Goal: Transaction & Acquisition: Obtain resource

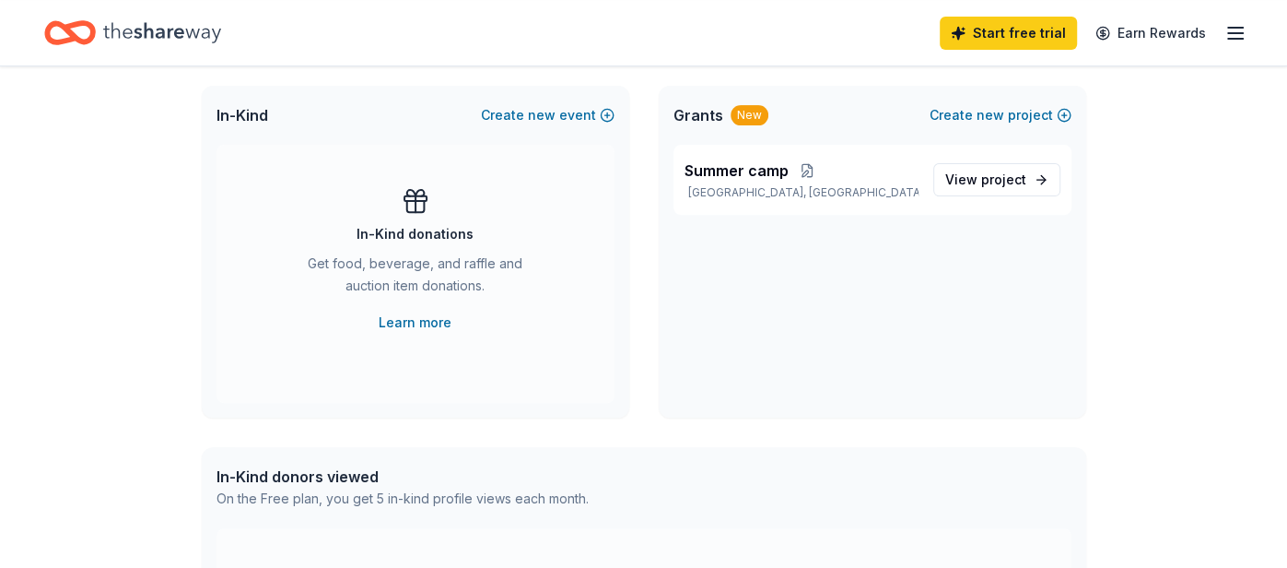
scroll to position [388, 0]
click at [998, 179] on span "project" at bounding box center [1003, 178] width 45 height 16
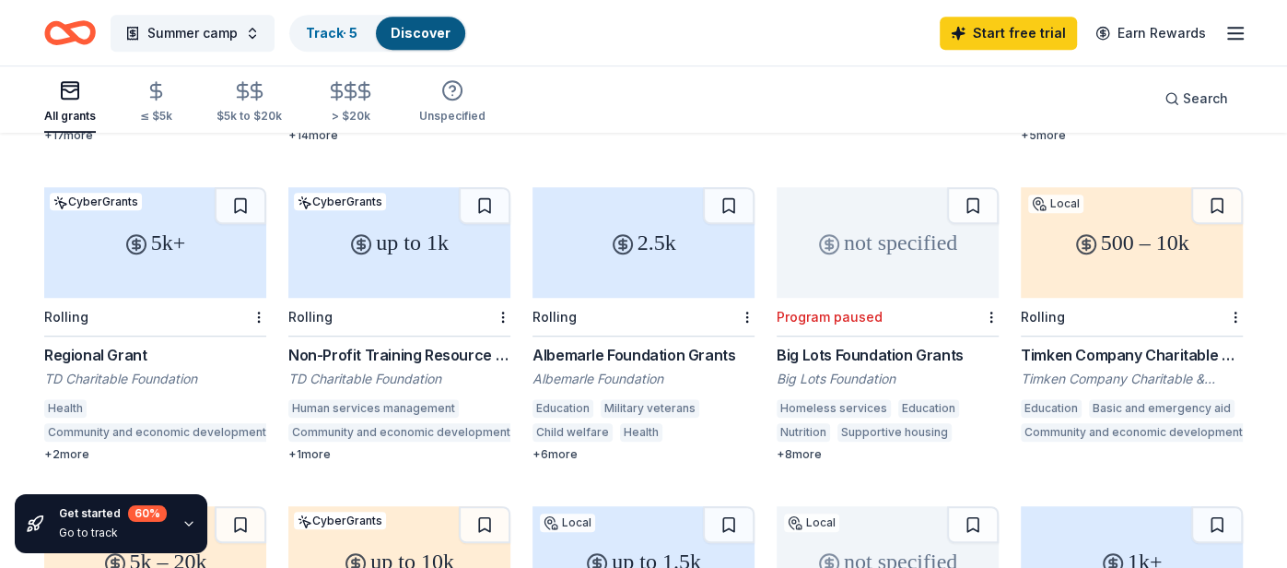
scroll to position [781, 0]
click at [635, 297] on div "Rolling" at bounding box center [644, 316] width 222 height 39
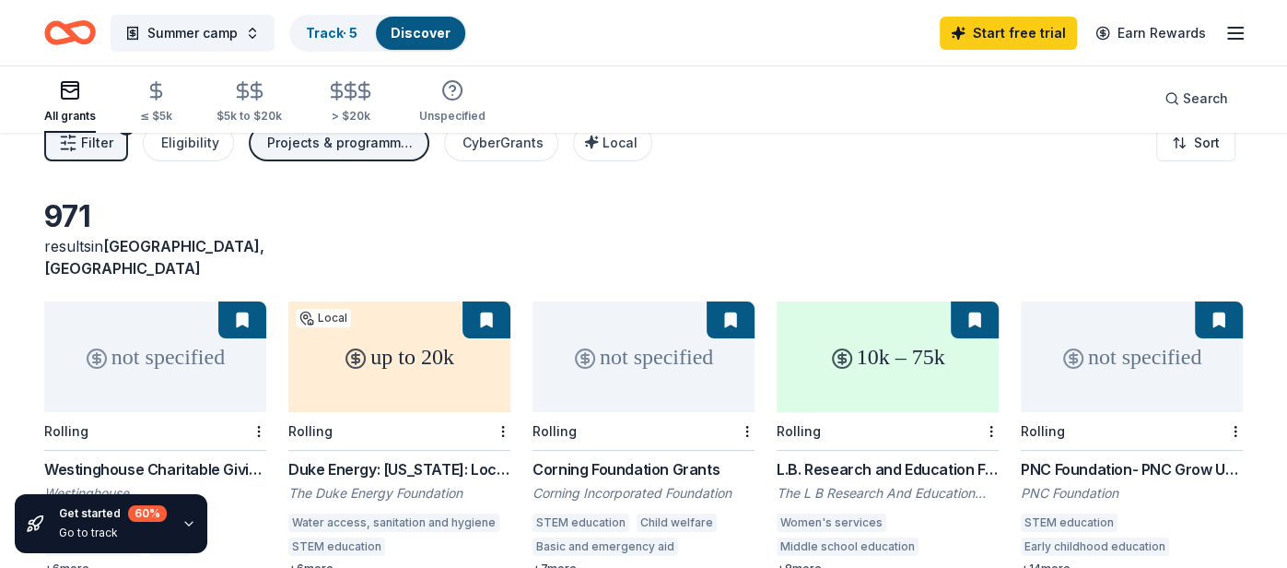
scroll to position [0, 0]
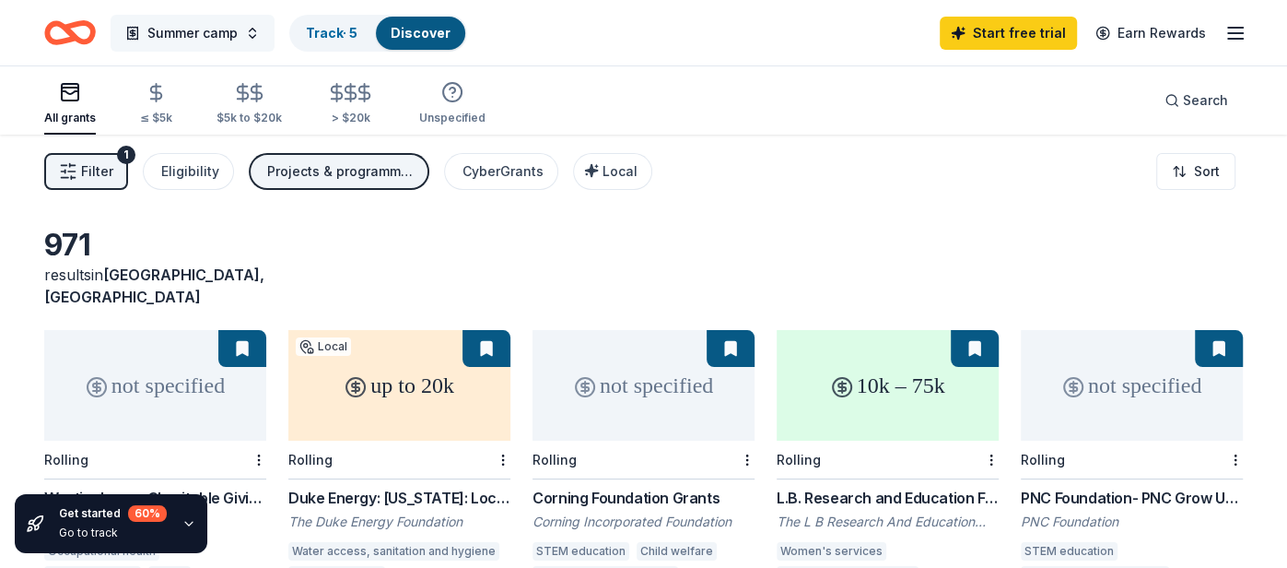
click at [252, 38] on button "Summer camp" at bounding box center [193, 33] width 164 height 37
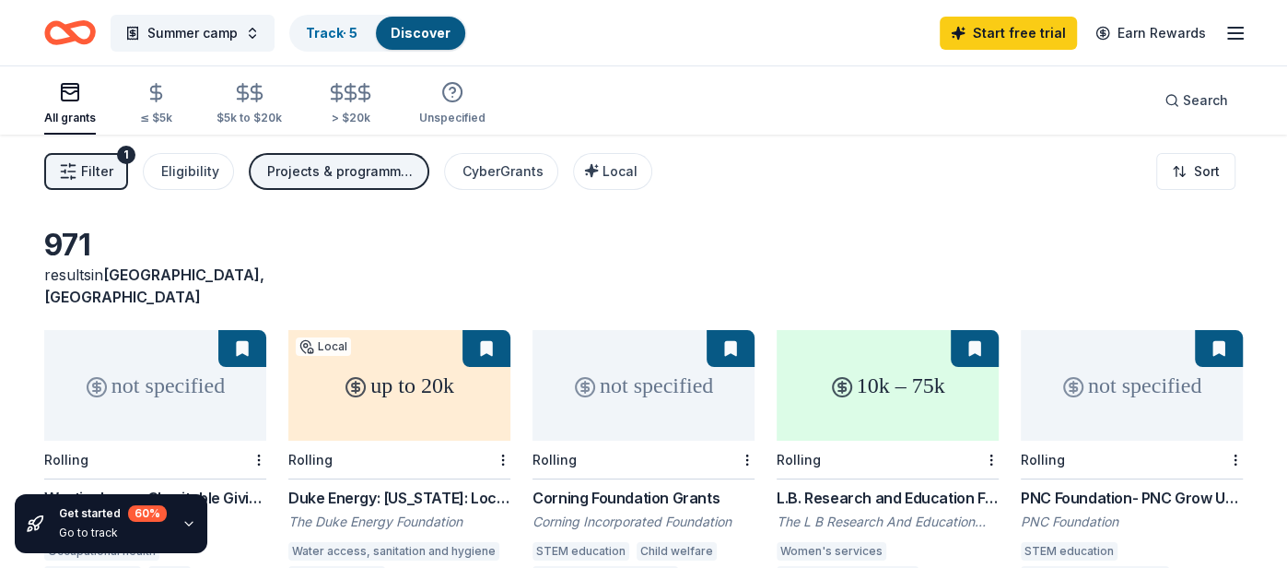
click at [86, 121] on div "All grants" at bounding box center [70, 118] width 52 height 15
click at [78, 111] on div "All grants" at bounding box center [70, 118] width 52 height 15
click at [603, 170] on span "Local" at bounding box center [620, 171] width 35 height 16
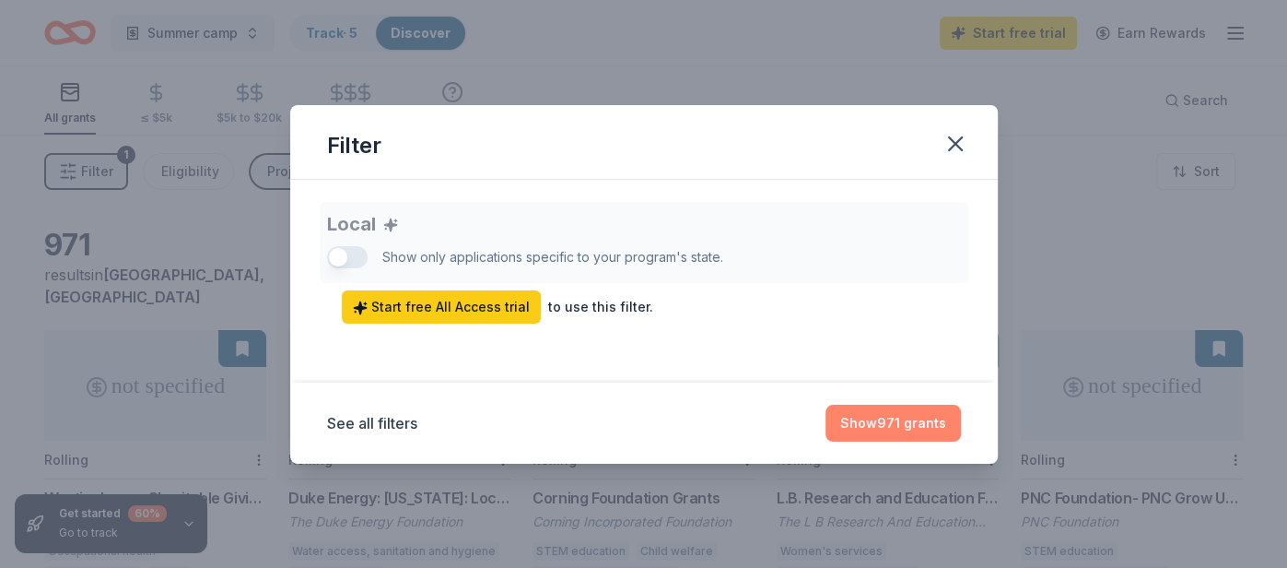
click at [875, 419] on button "Show 971 grants" at bounding box center [893, 423] width 135 height 37
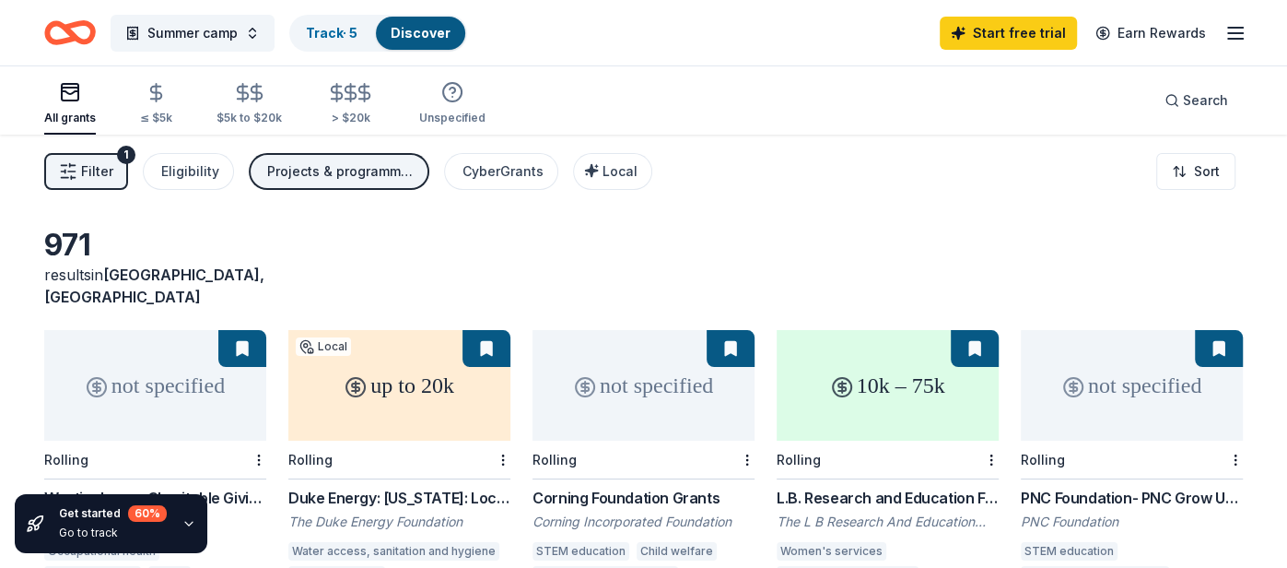
click at [99, 167] on span "Filter" at bounding box center [97, 171] width 32 height 22
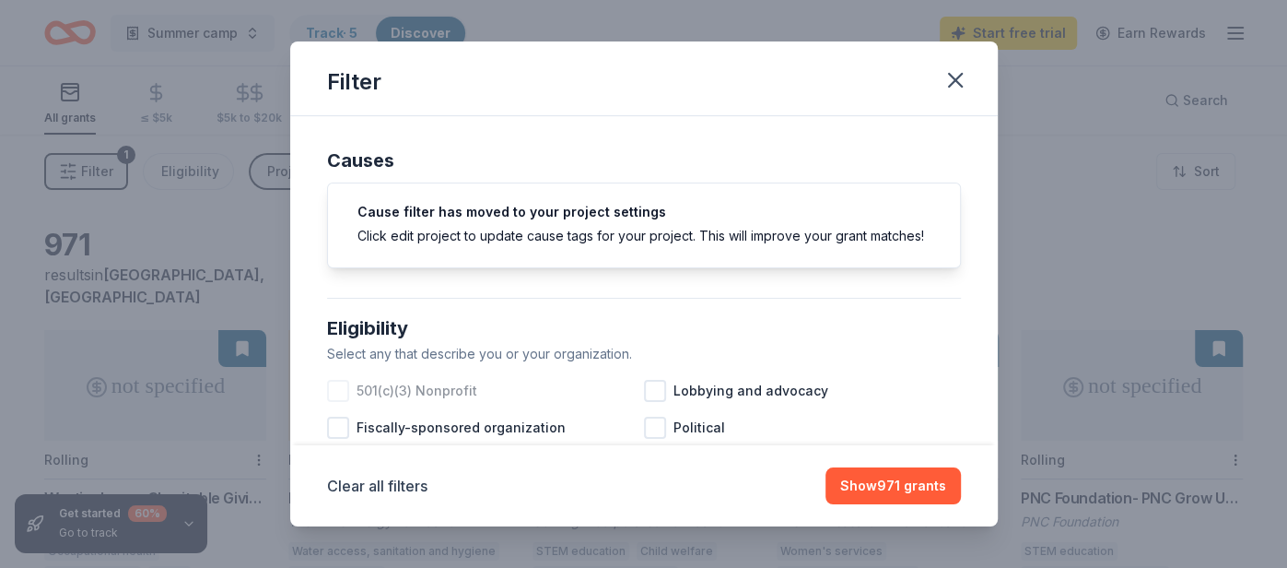
click at [343, 385] on div at bounding box center [338, 391] width 22 height 22
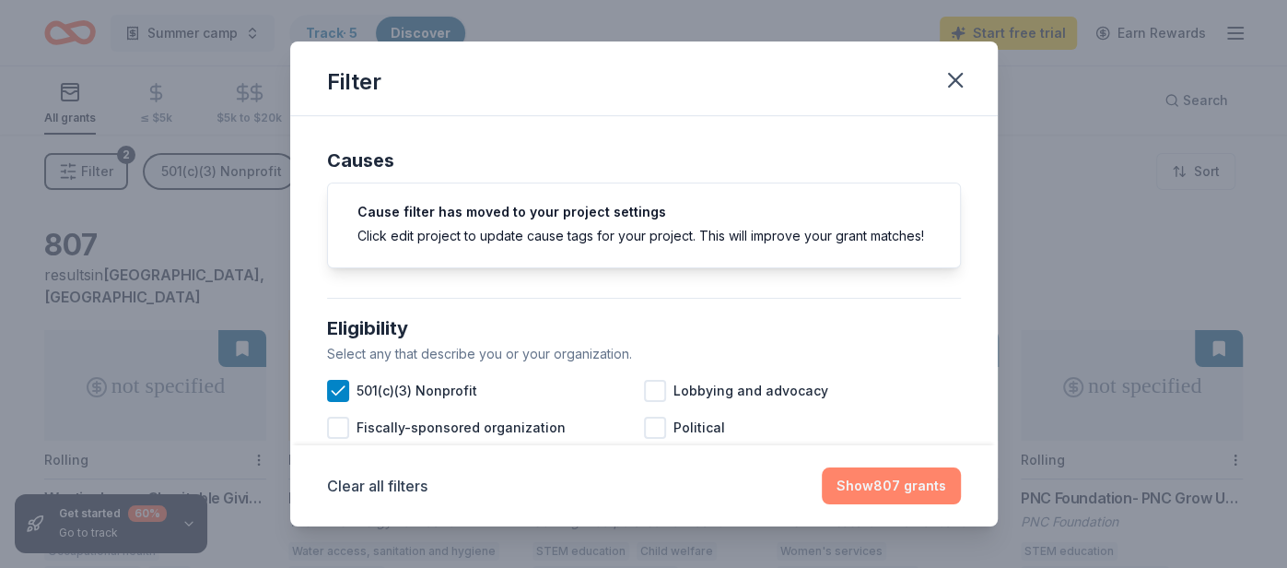
click at [876, 484] on button "Show 807 grants" at bounding box center [891, 485] width 139 height 37
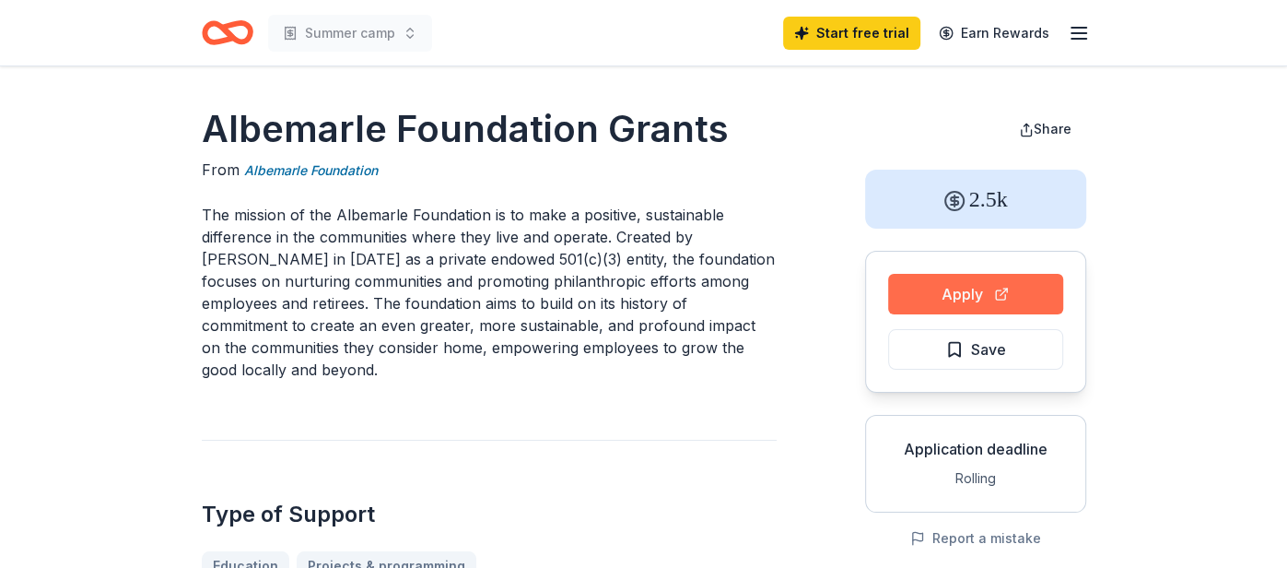
click at [1002, 296] on button "Apply" at bounding box center [975, 294] width 175 height 41
